Goal: Task Accomplishment & Management: Use online tool/utility

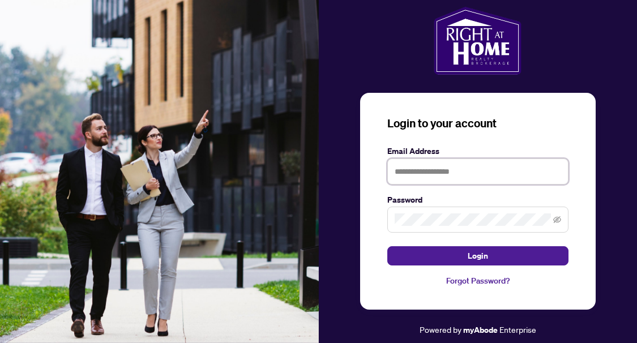
drag, startPoint x: 412, startPoint y: 179, endPoint x: 418, endPoint y: 183, distance: 6.6
click at [412, 179] on input "text" at bounding box center [477, 171] width 181 height 26
type input "**********"
click at [414, 212] on span at bounding box center [477, 220] width 181 height 26
click at [387, 246] on button "Login" at bounding box center [477, 255] width 181 height 19
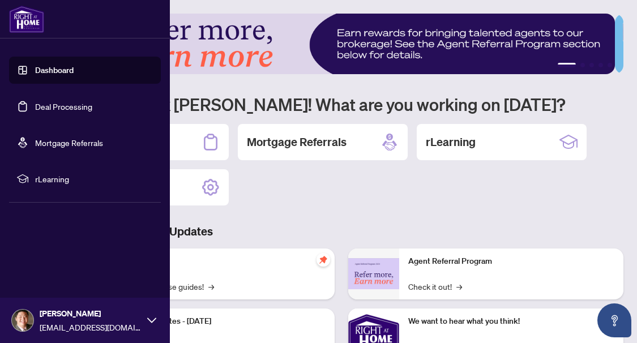
click at [46, 108] on link "Deal Processing" at bounding box center [63, 106] width 57 height 10
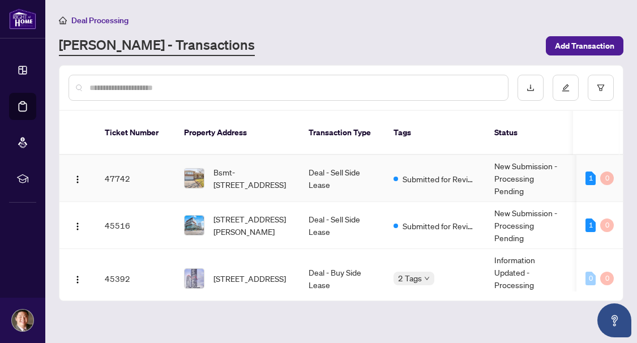
scroll to position [57, 0]
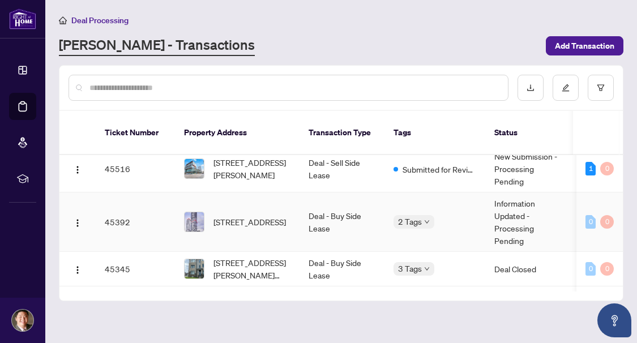
click at [372, 194] on td "Deal - Buy Side Lease" at bounding box center [341, 221] width 85 height 59
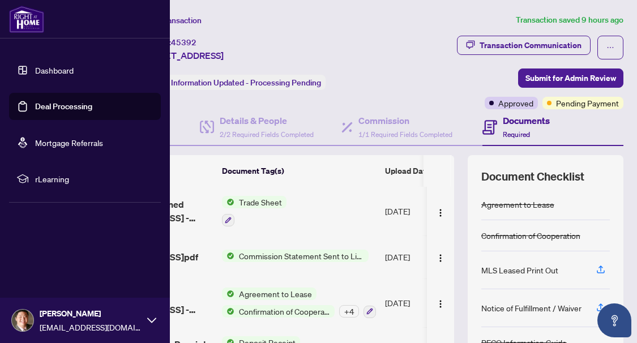
click at [35, 109] on link "Deal Processing" at bounding box center [63, 106] width 57 height 10
